Goal: Information Seeking & Learning: Learn about a topic

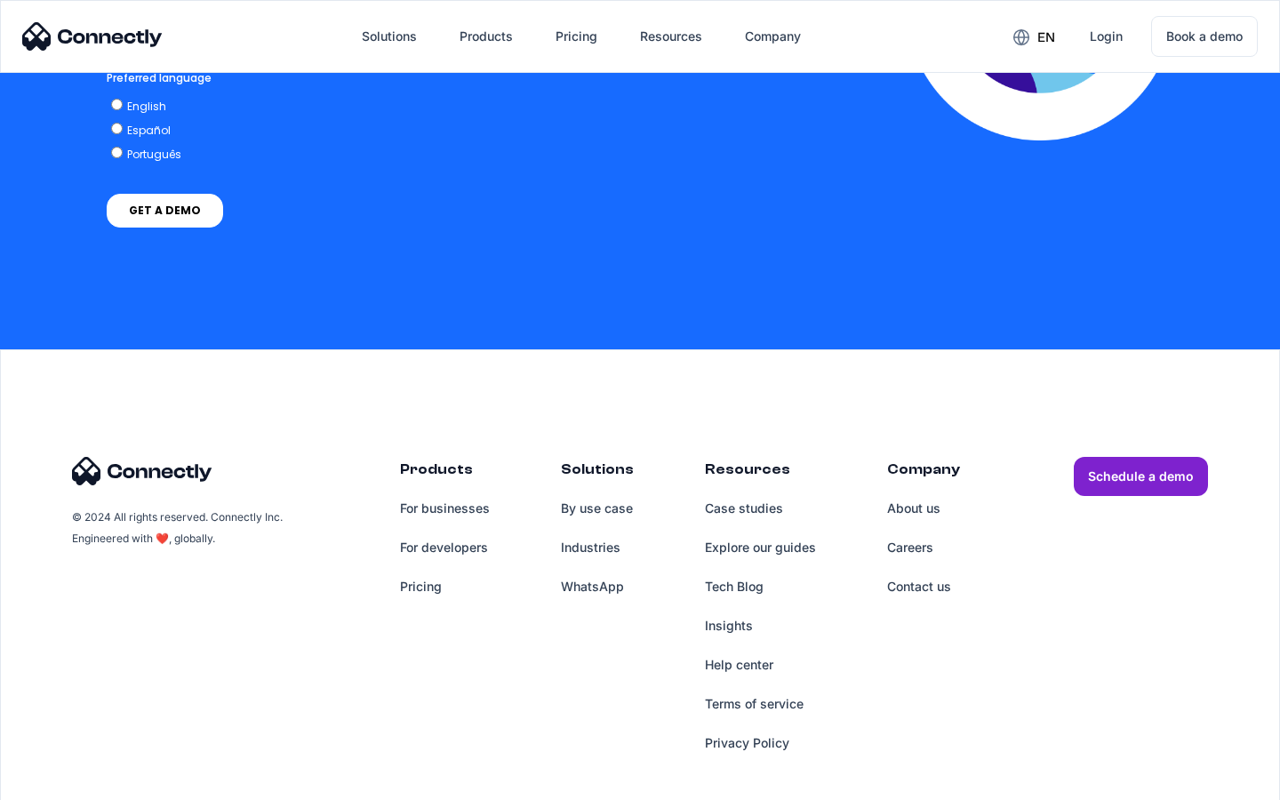
scroll to position [3887, 0]
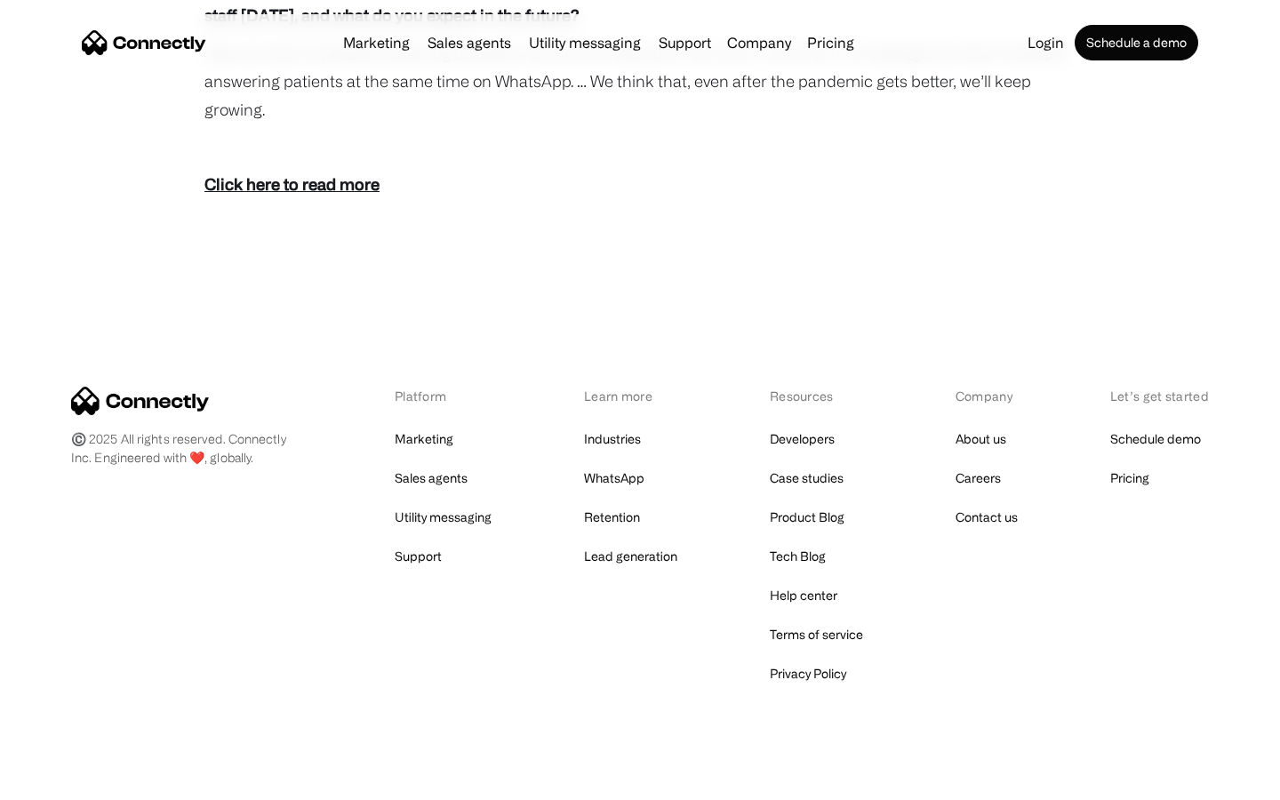
scroll to position [3216, 0]
